Goal: Information Seeking & Learning: Learn about a topic

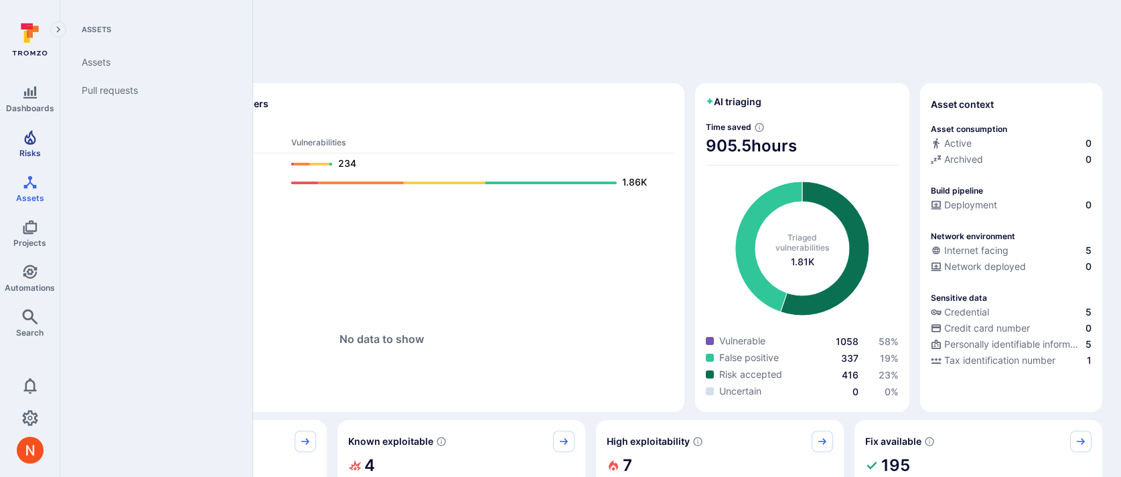
click at [42, 141] on link "Risks" at bounding box center [30, 144] width 60 height 40
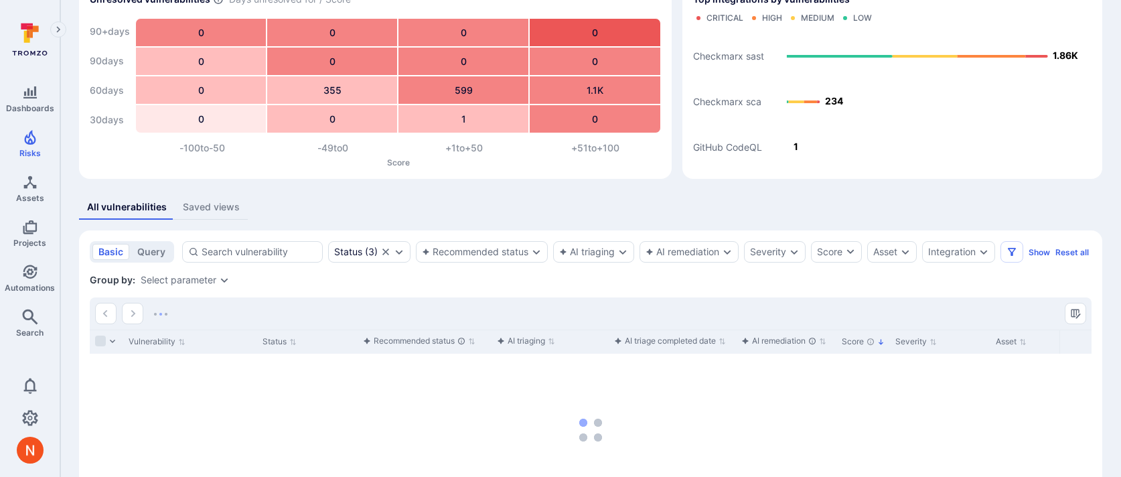
scroll to position [204, 0]
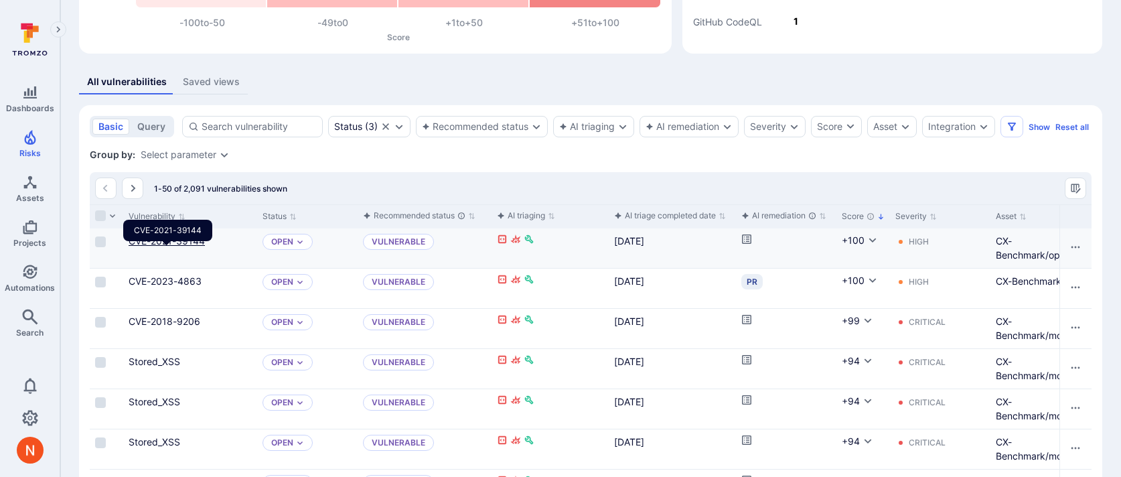
click at [192, 246] on link "CVE-2021-39144" at bounding box center [167, 240] width 76 height 11
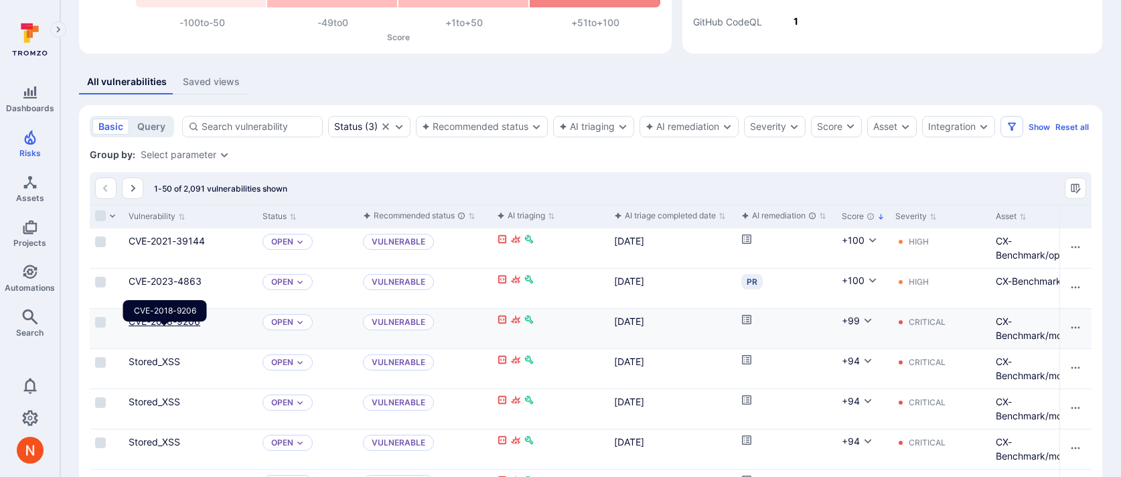
click at [177, 327] on link "CVE-2018-9206" at bounding box center [165, 320] width 72 height 11
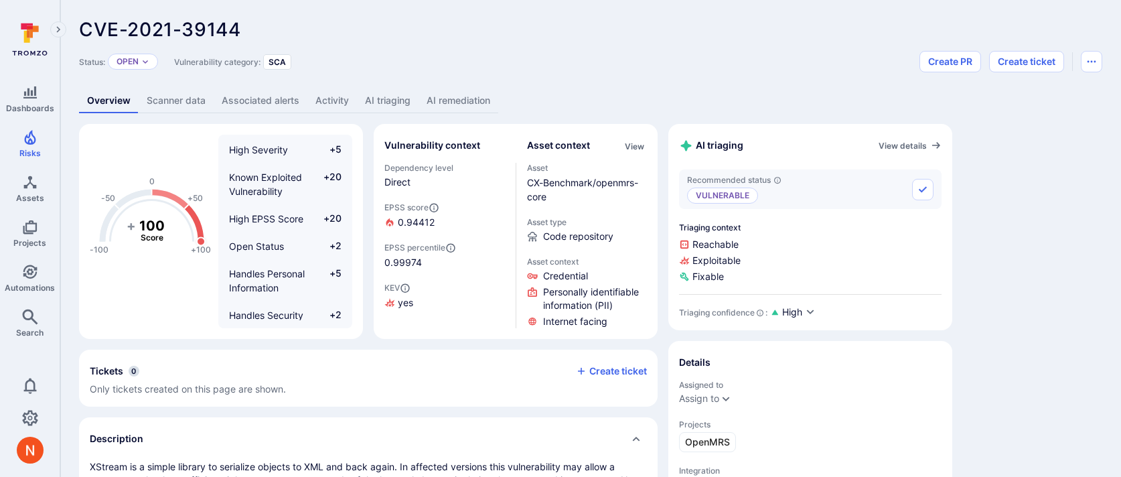
click at [394, 99] on link "AI triaging" at bounding box center [388, 100] width 62 height 25
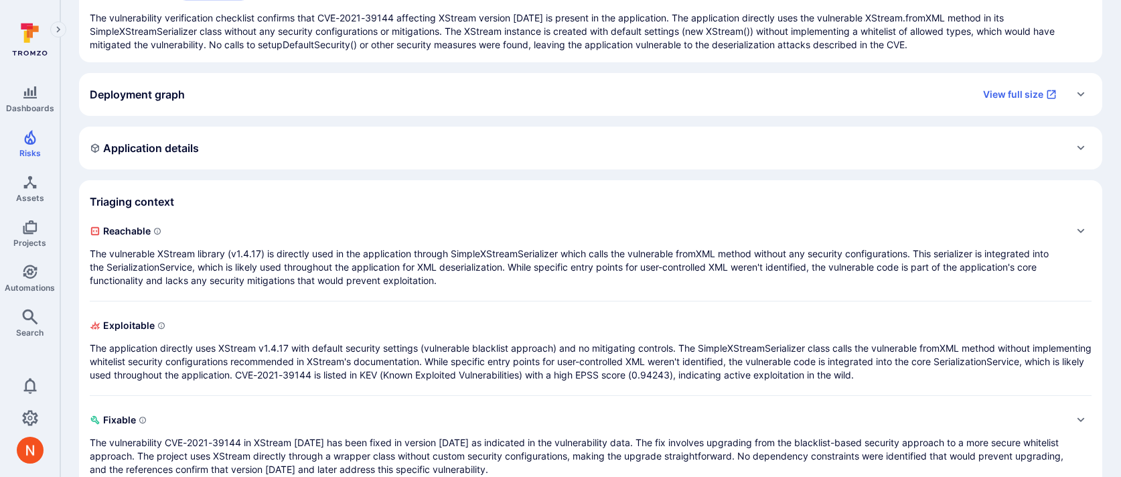
scroll to position [195, 0]
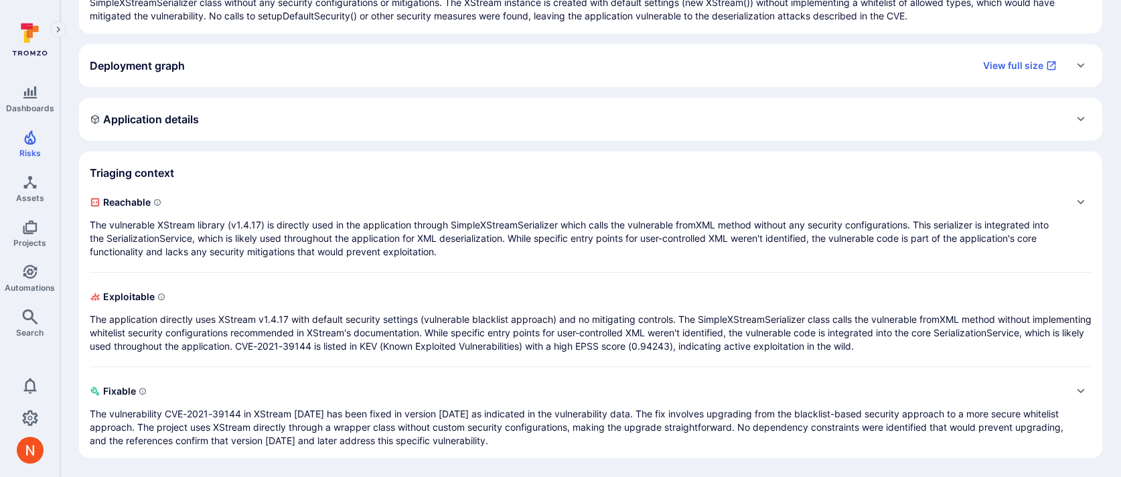
click at [398, 70] on div "Deployment graph View full size" at bounding box center [577, 65] width 975 height 21
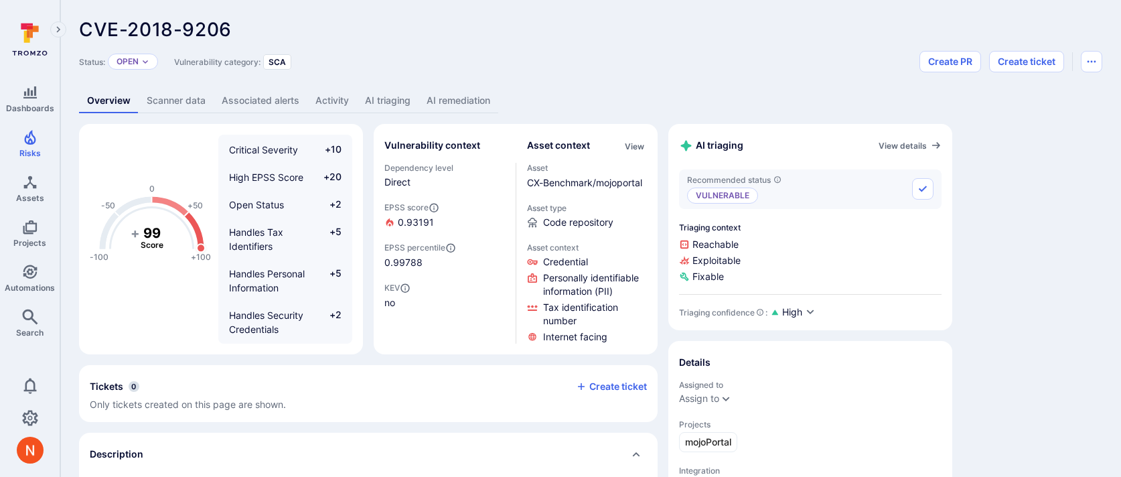
click at [412, 95] on link "AI triaging" at bounding box center [388, 100] width 62 height 25
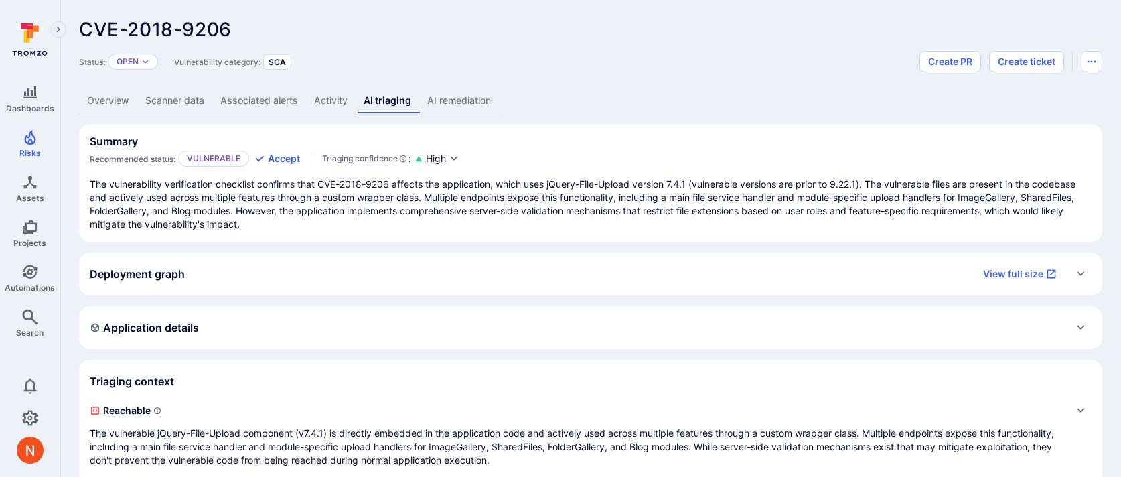
click at [335, 269] on div "Deployment graph View full size" at bounding box center [577, 273] width 975 height 21
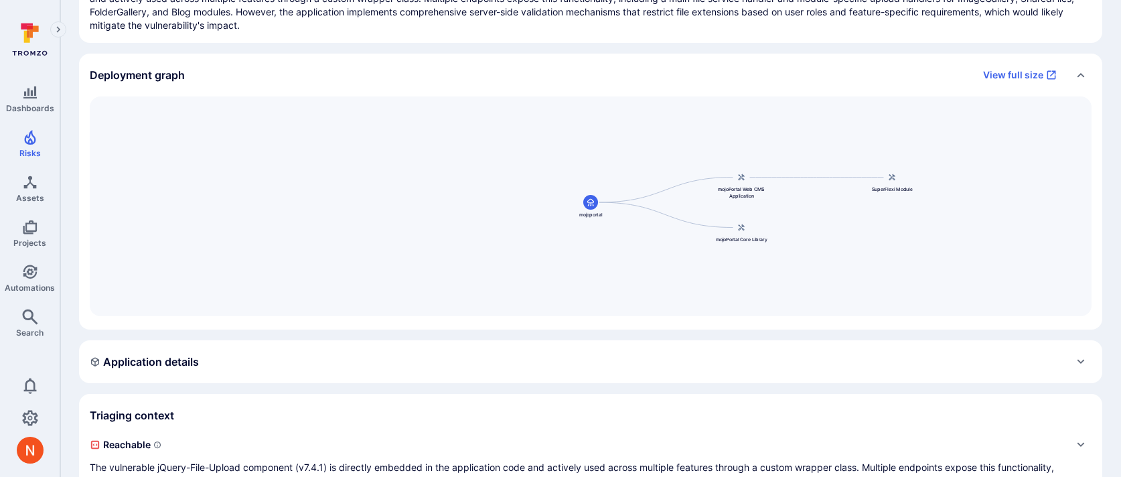
scroll to position [190, 0]
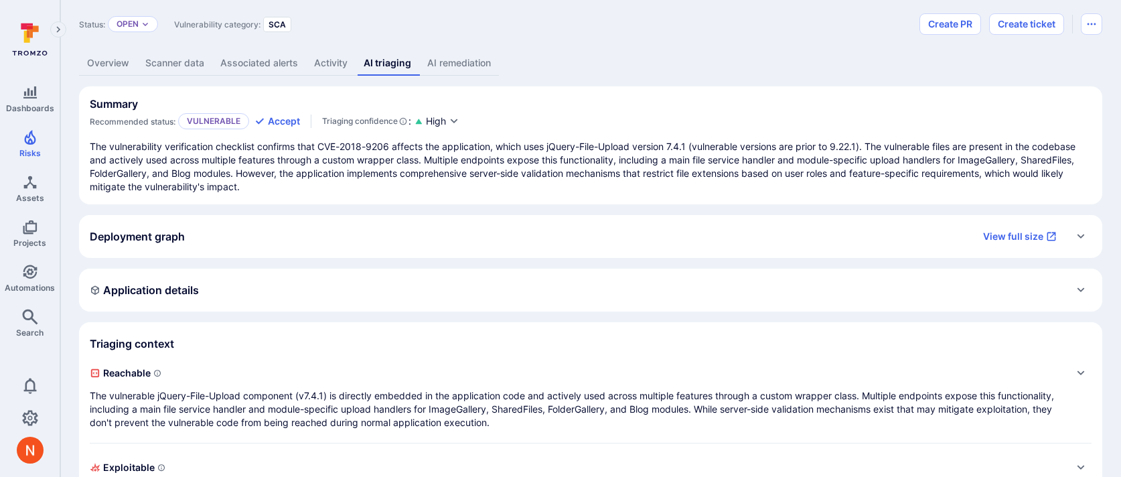
scroll to position [73, 0]
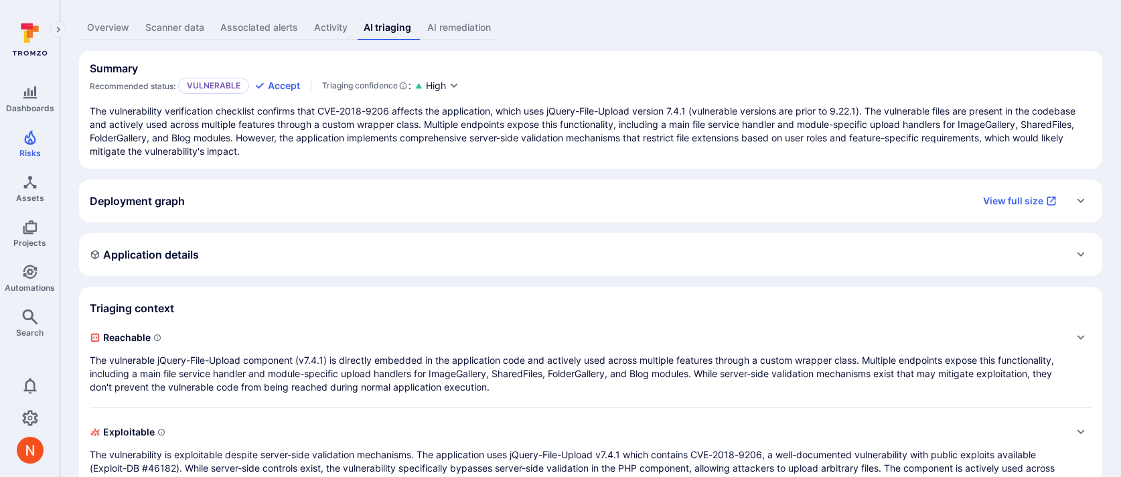
click at [641, 211] on div "Deployment graph View full size" at bounding box center [577, 200] width 975 height 21
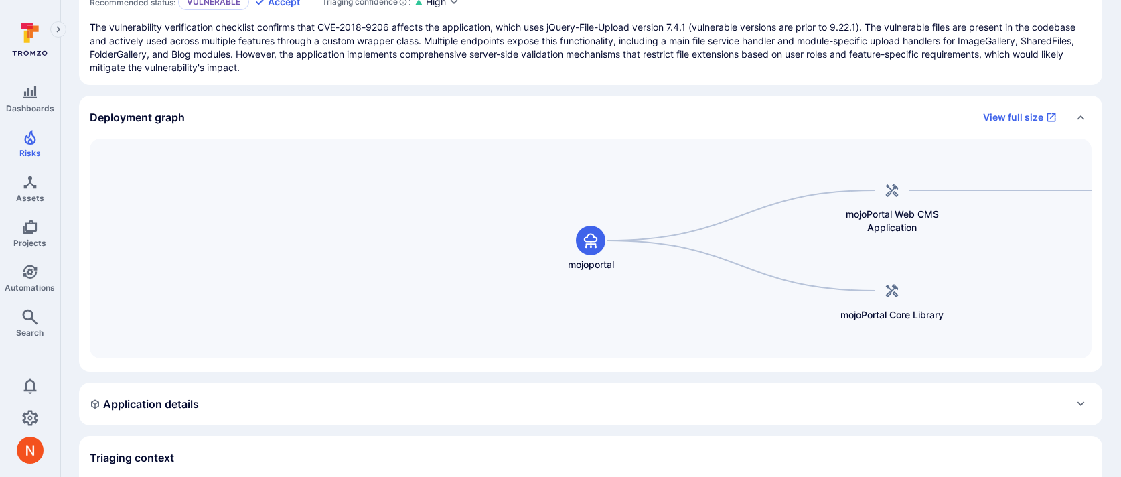
scroll to position [188, 0]
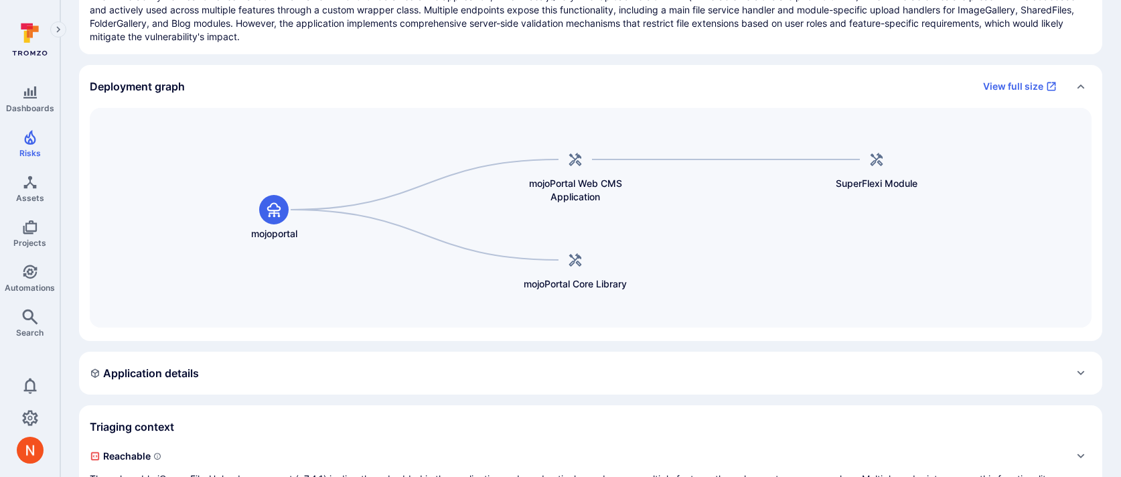
drag, startPoint x: 795, startPoint y: 220, endPoint x: 478, endPoint y: 220, distance: 316.8
click at [478, 220] on div "mojoPortal Web CMS Application mojoportal mojoPortal Core Library SuperFlexi Mo…" at bounding box center [591, 218] width 1002 height 220
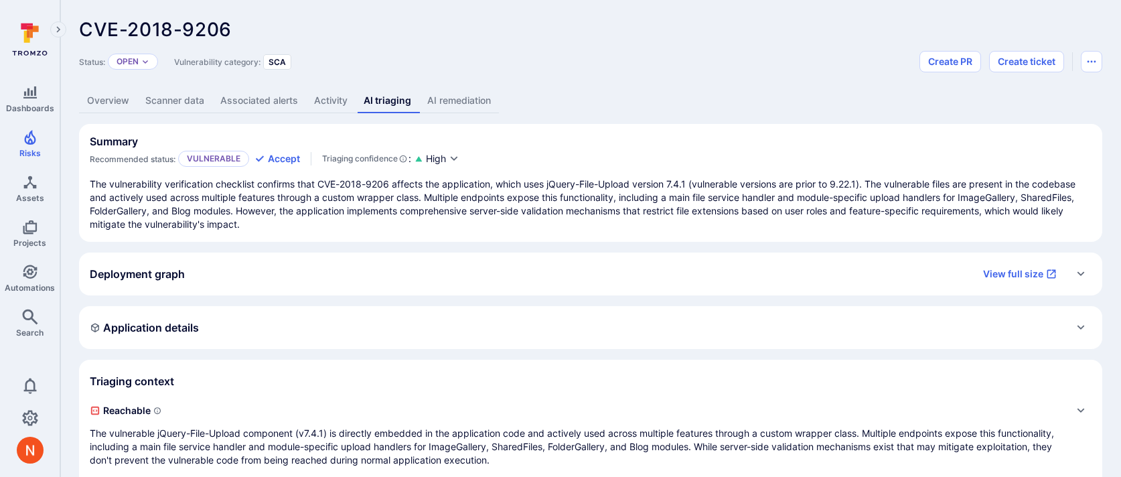
click at [636, 282] on div "Deployment graph View full size" at bounding box center [577, 273] width 975 height 21
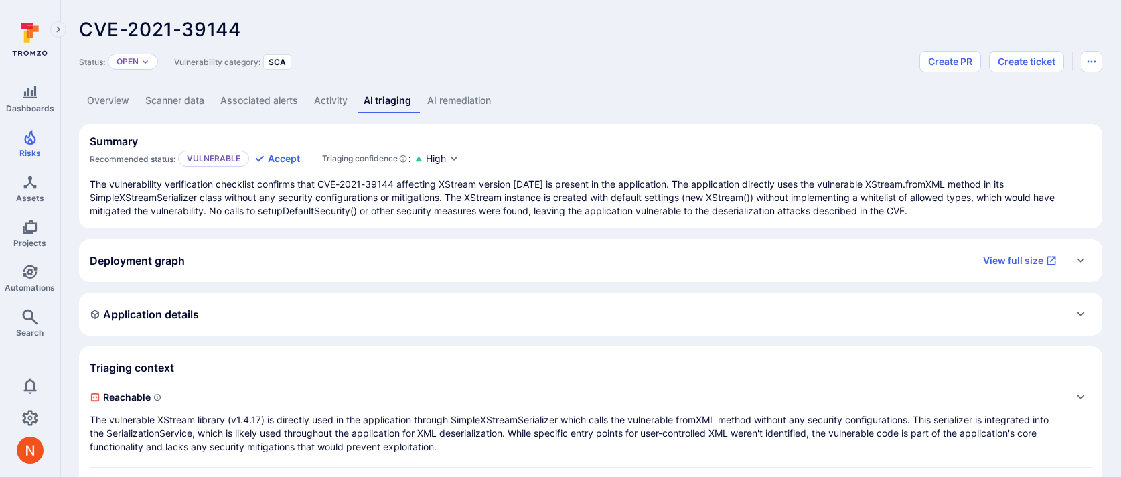
click at [464, 259] on div "Deployment graph View full size" at bounding box center [577, 260] width 975 height 21
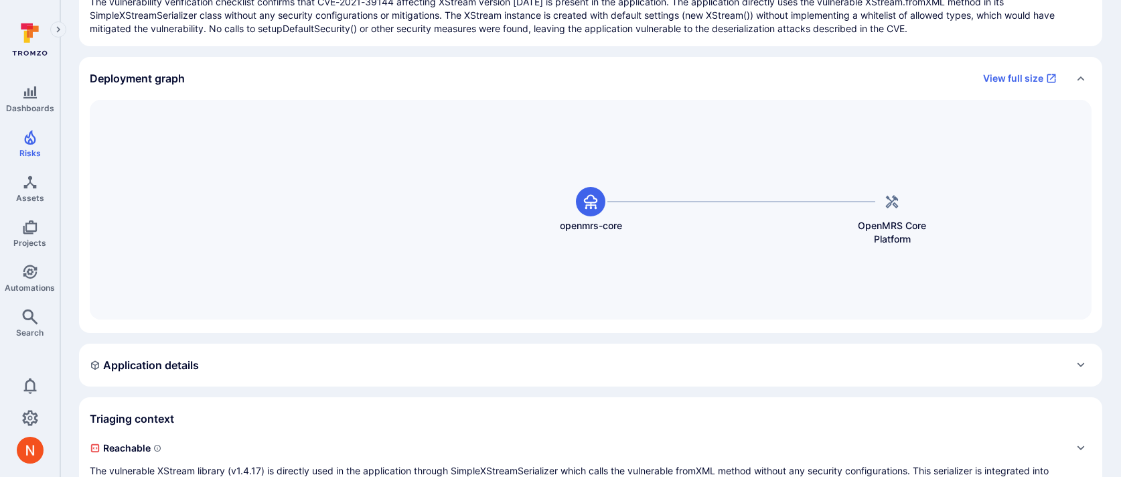
scroll to position [183, 0]
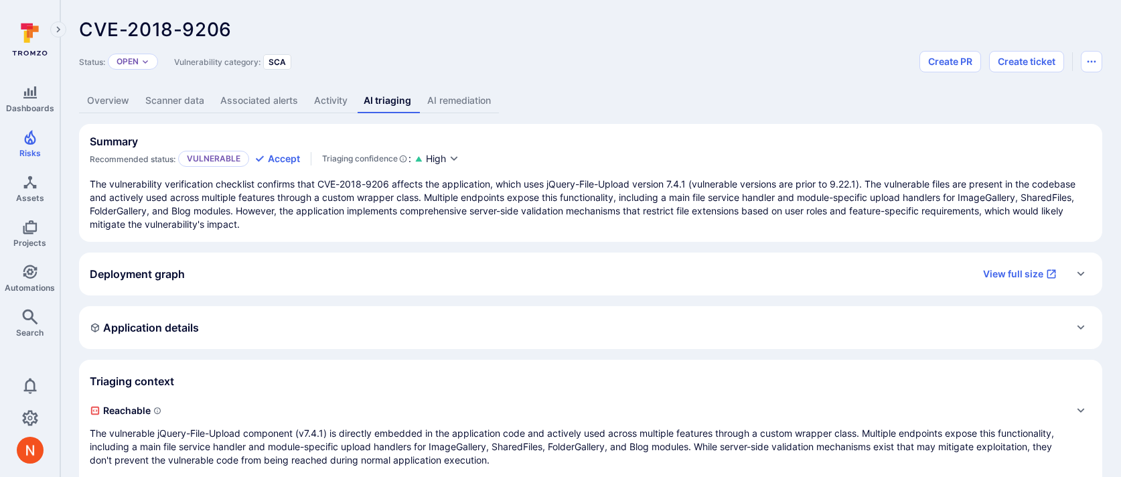
click at [652, 273] on div "Deployment graph View full size" at bounding box center [577, 273] width 975 height 21
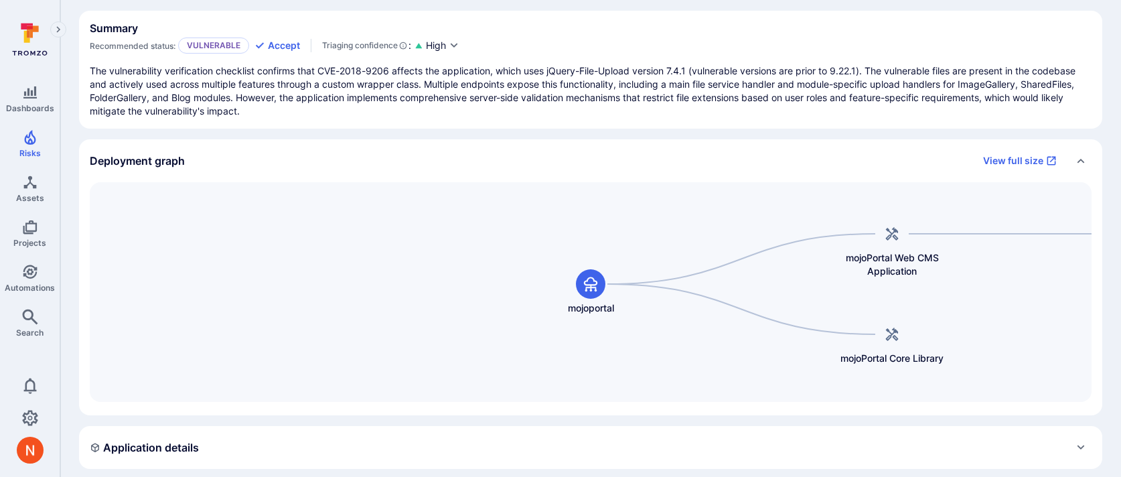
scroll to position [117, 0]
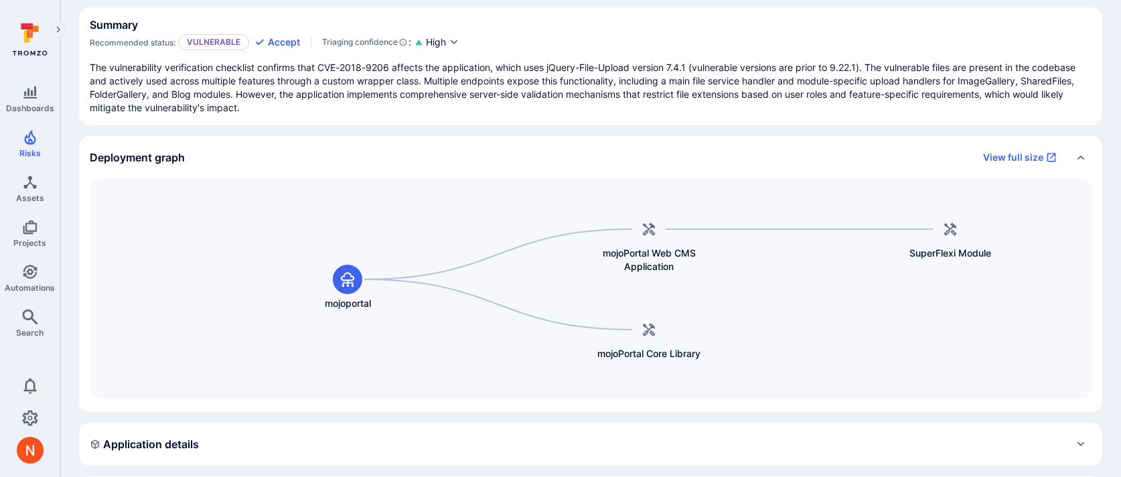
drag, startPoint x: 656, startPoint y: 273, endPoint x: 403, endPoint y: 271, distance: 253.2
click at [403, 271] on div "mojoPortal Web CMS Application mojoportal mojoPortal Core Library SuperFlexi Mo…" at bounding box center [591, 289] width 1002 height 220
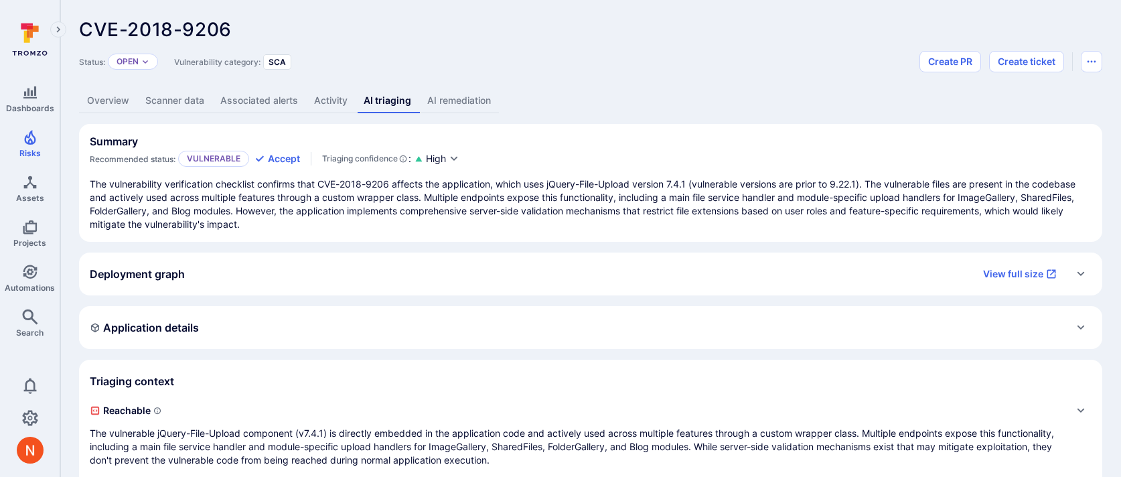
click at [472, 277] on div "Deployment graph View full size" at bounding box center [577, 273] width 975 height 21
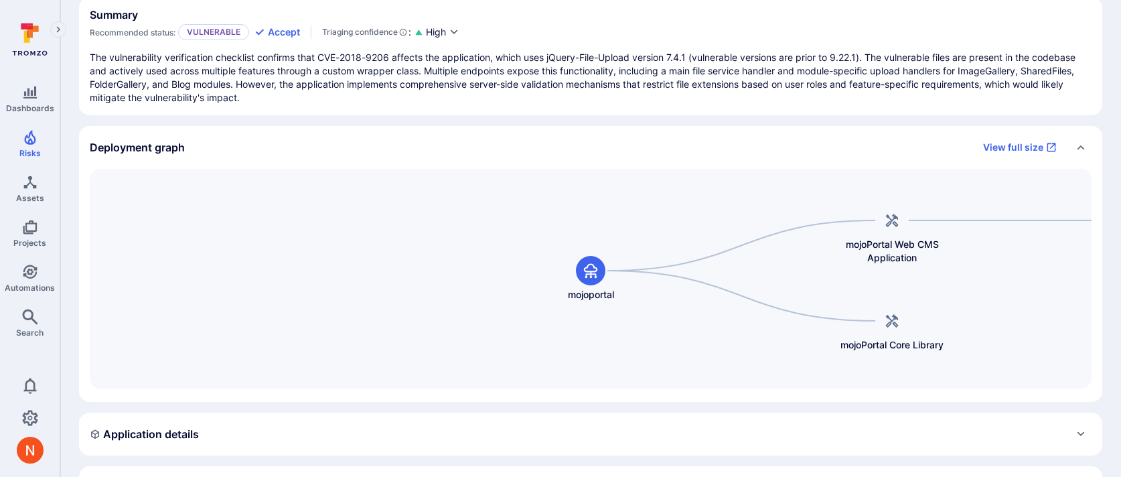
scroll to position [143, 0]
